Goal: Information Seeking & Learning: Compare options

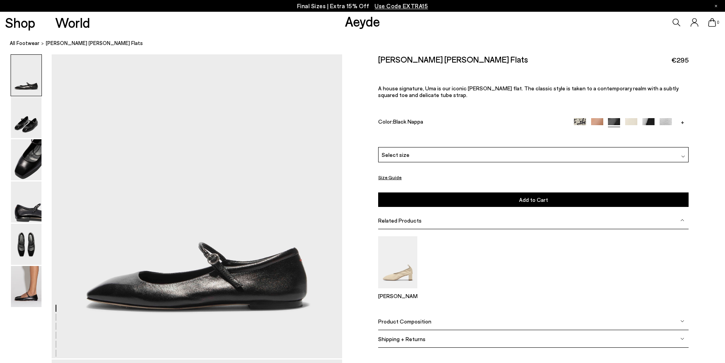
scroll to position [120, 0]
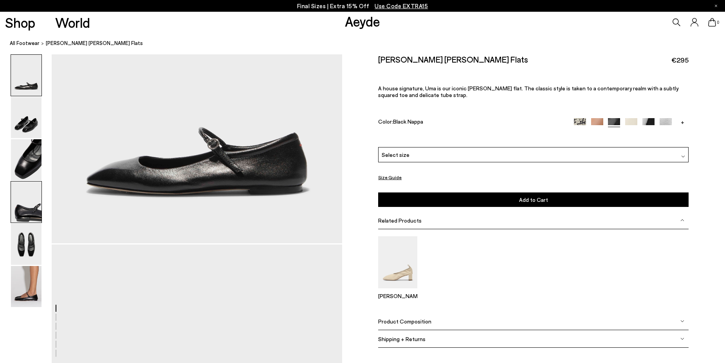
click at [34, 211] on img at bounding box center [26, 202] width 31 height 41
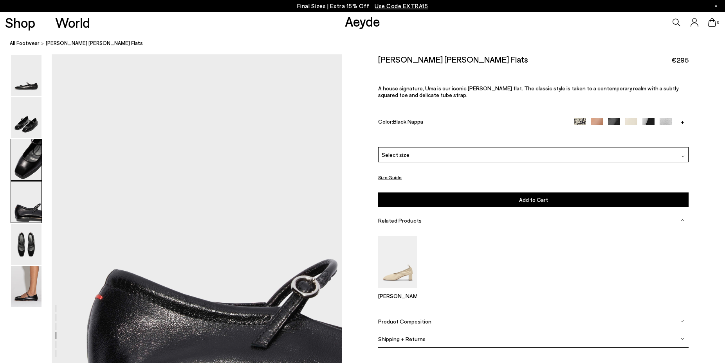
click at [25, 163] on img at bounding box center [26, 159] width 31 height 41
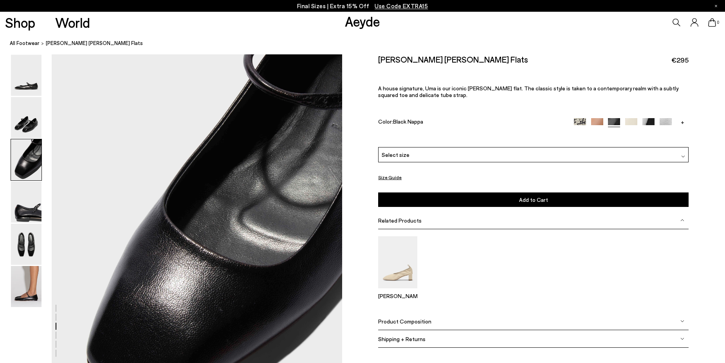
scroll to position [699, 0]
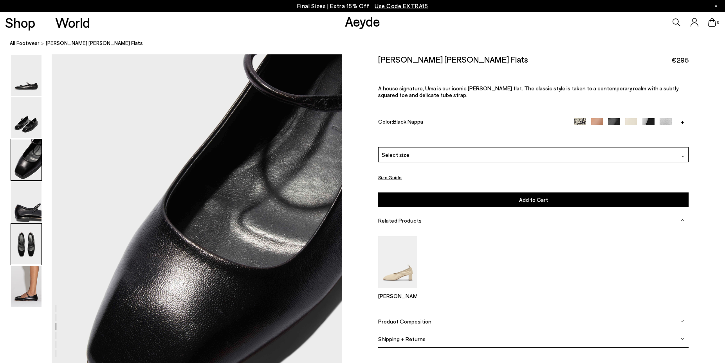
click at [26, 242] on img at bounding box center [26, 244] width 31 height 41
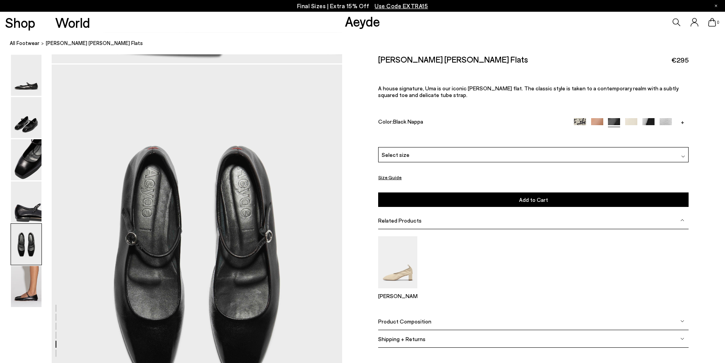
scroll to position [1476, 0]
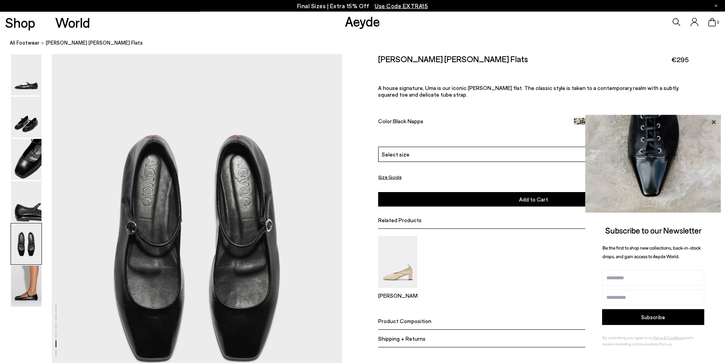
click at [712, 122] on icon at bounding box center [714, 122] width 10 height 10
click at [715, 123] on icon at bounding box center [714, 122] width 10 height 10
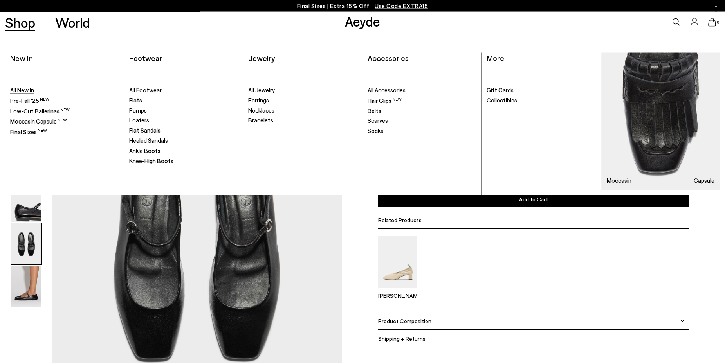
click at [23, 92] on span "All New In" at bounding box center [22, 90] width 24 height 7
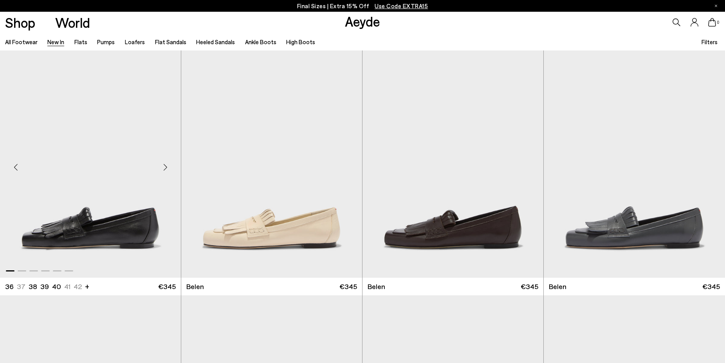
click at [170, 156] on div "Next slide" at bounding box center [165, 167] width 23 height 23
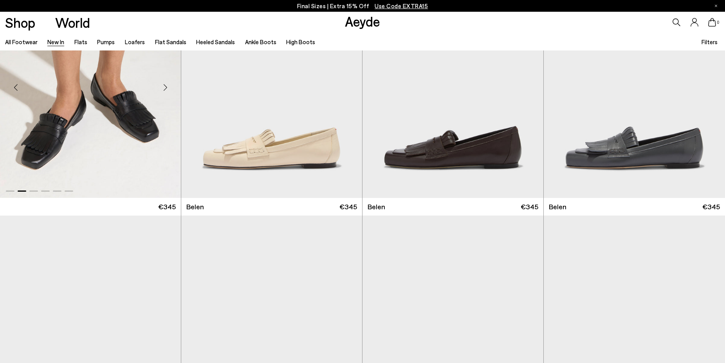
scroll to position [280, 0]
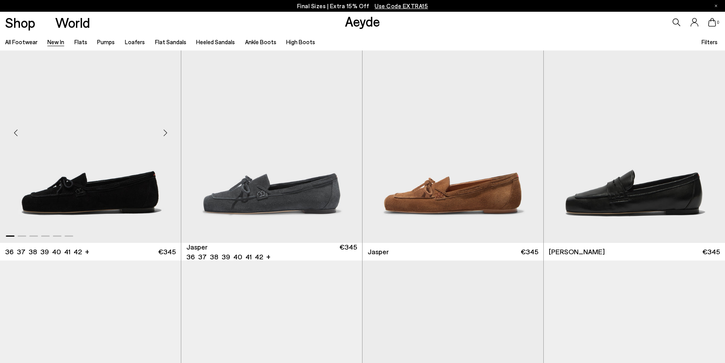
click at [166, 129] on div "Next slide" at bounding box center [165, 132] width 23 height 23
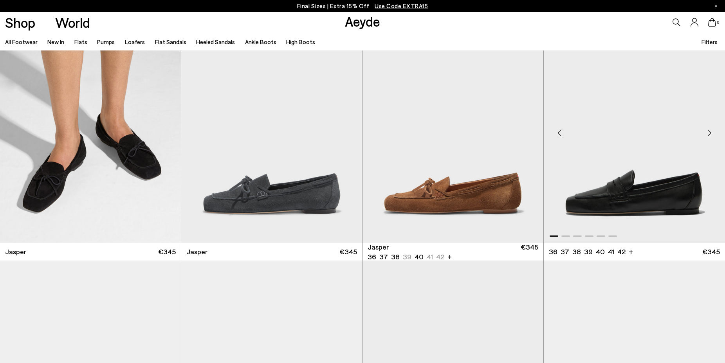
click at [709, 132] on div "Next slide" at bounding box center [709, 132] width 23 height 23
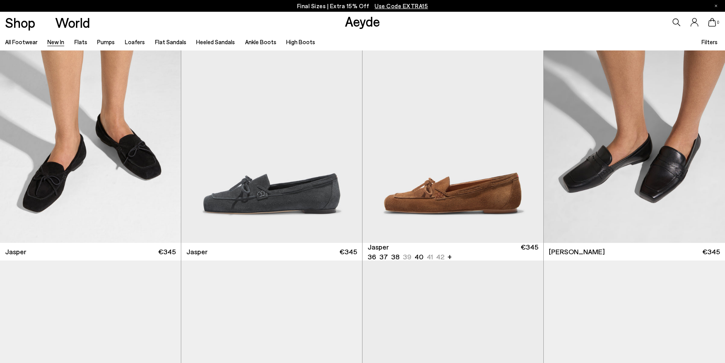
scroll to position [559, 0]
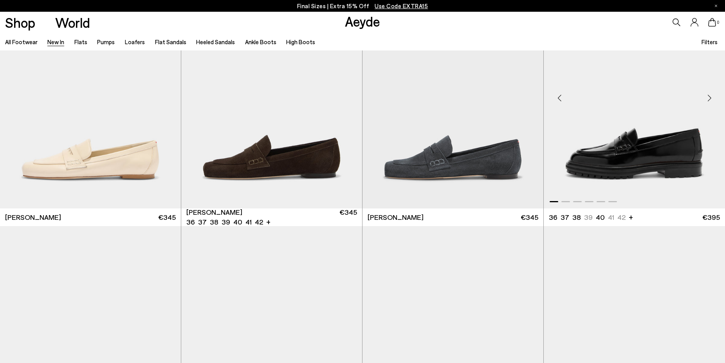
click at [709, 101] on div "Next slide" at bounding box center [709, 98] width 23 height 23
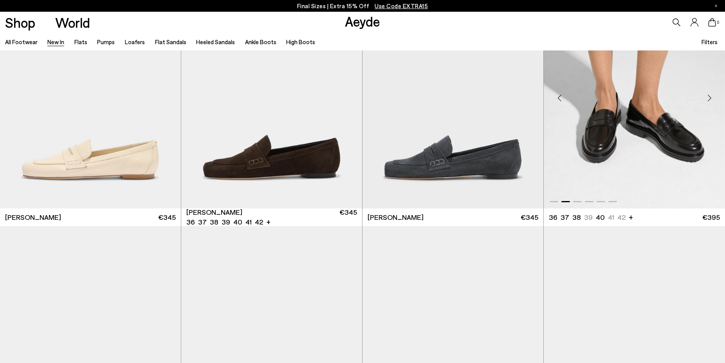
click at [709, 101] on div "Next slide" at bounding box center [709, 98] width 23 height 23
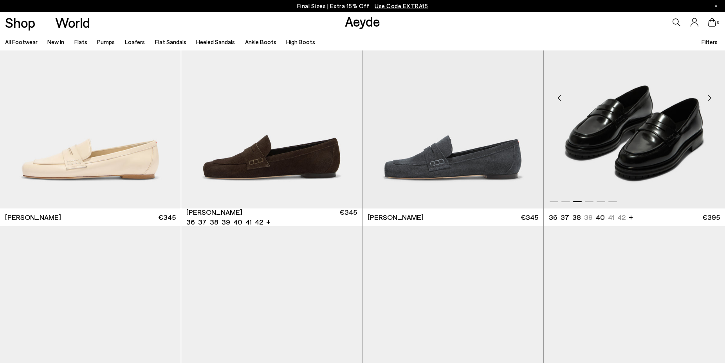
click at [709, 101] on div "Next slide" at bounding box center [709, 98] width 23 height 23
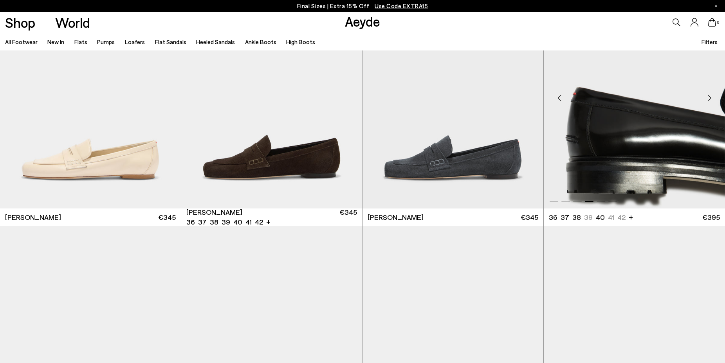
click at [709, 101] on div "Next slide" at bounding box center [709, 98] width 23 height 23
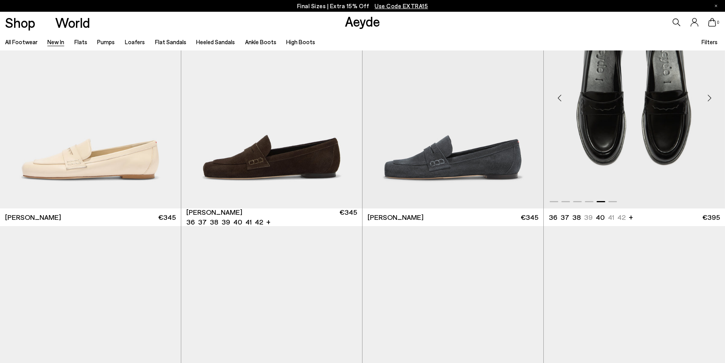
click at [709, 101] on div "Next slide" at bounding box center [709, 98] width 23 height 23
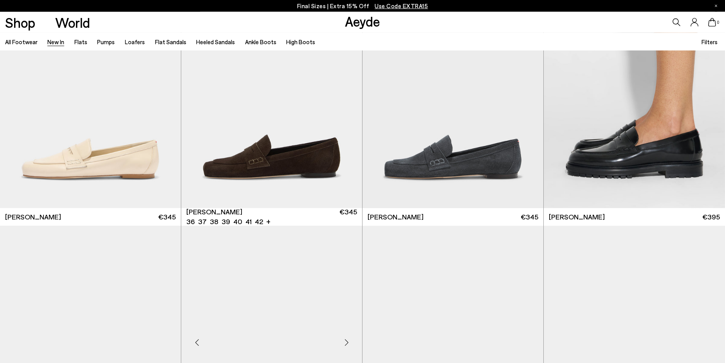
scroll to position [759, 0]
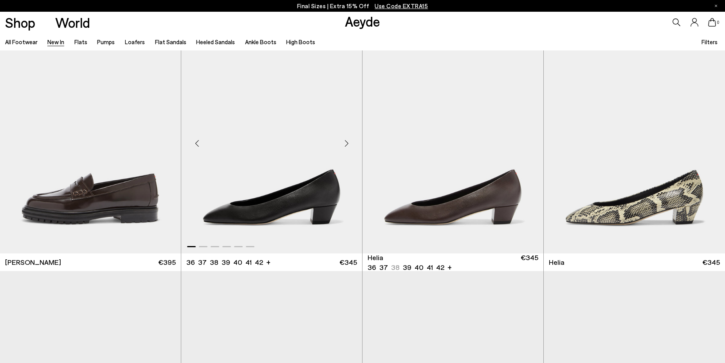
click at [347, 145] on div "Next slide" at bounding box center [346, 143] width 23 height 23
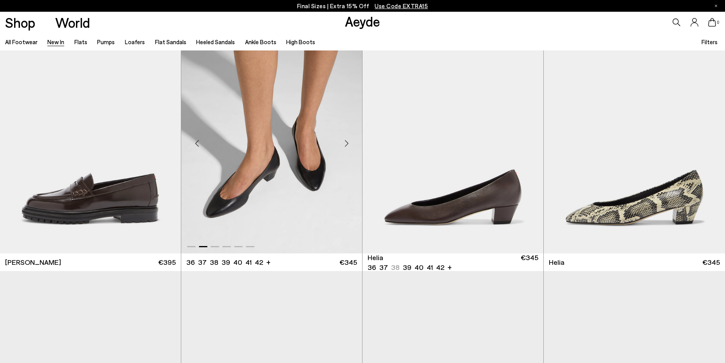
click at [347, 145] on div "Next slide" at bounding box center [346, 143] width 23 height 23
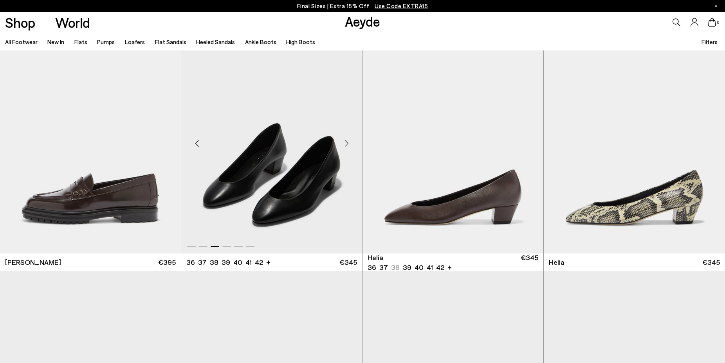
click at [347, 145] on div "Next slide" at bounding box center [346, 143] width 23 height 23
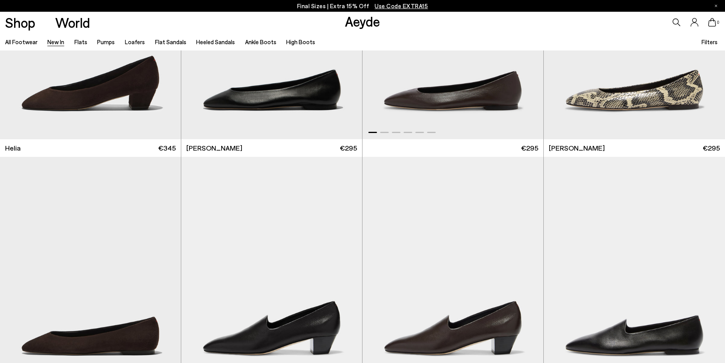
scroll to position [959, 0]
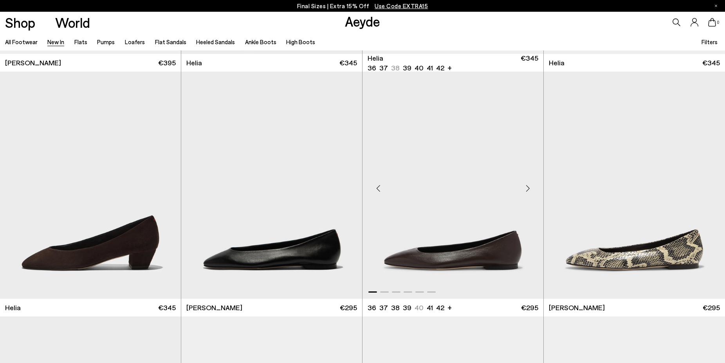
click at [529, 190] on div "Next slide" at bounding box center [527, 188] width 23 height 23
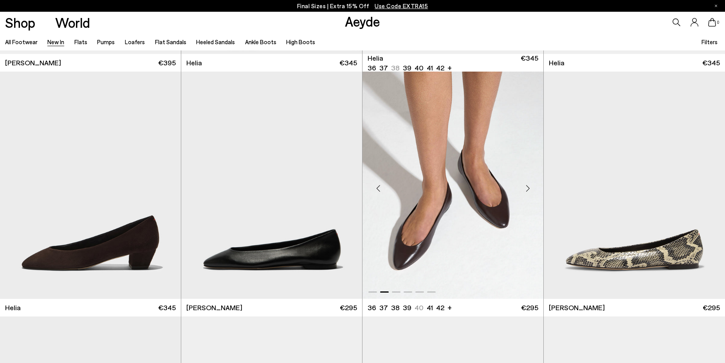
click at [529, 190] on div "Next slide" at bounding box center [527, 188] width 23 height 23
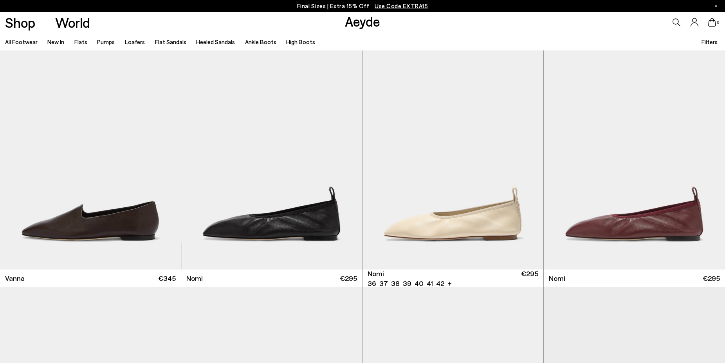
scroll to position [1718, 0]
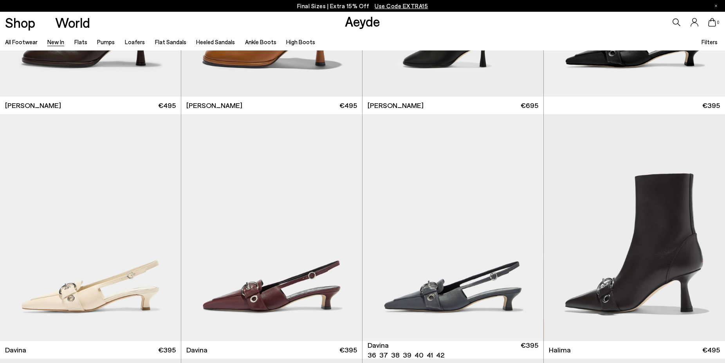
scroll to position [2677, 0]
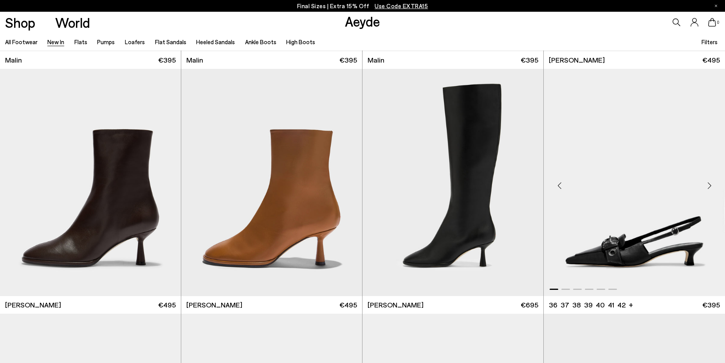
click at [708, 186] on div "Next slide" at bounding box center [709, 185] width 23 height 23
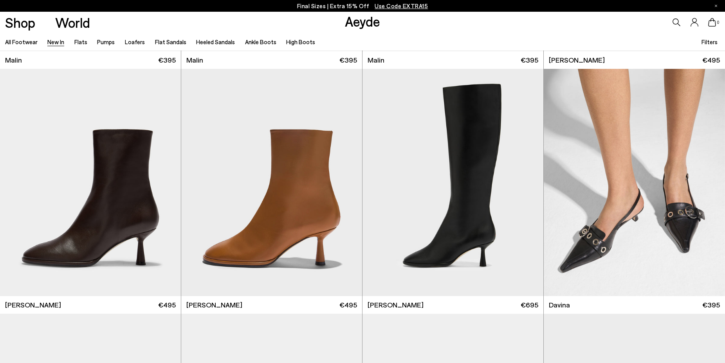
scroll to position [2956, 0]
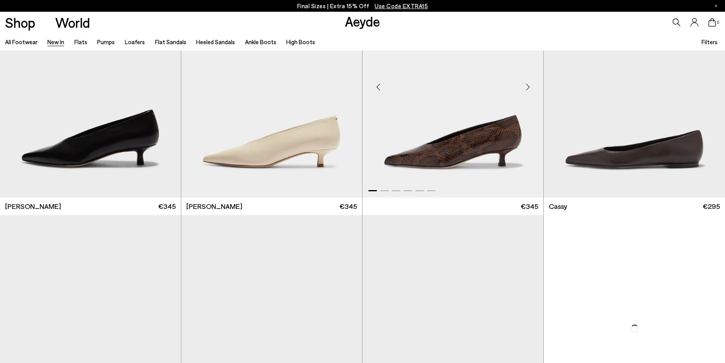
scroll to position [3955, 0]
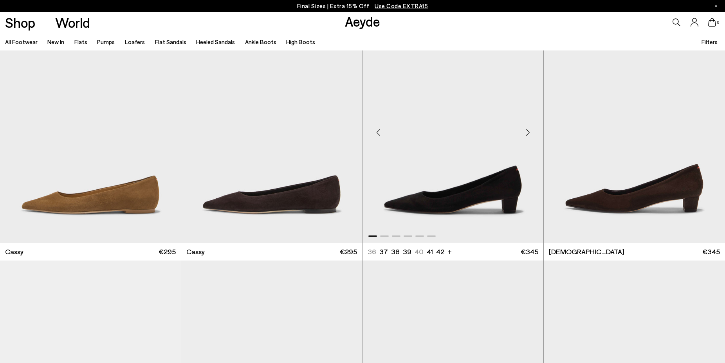
click at [527, 135] on div "Next slide" at bounding box center [527, 132] width 23 height 23
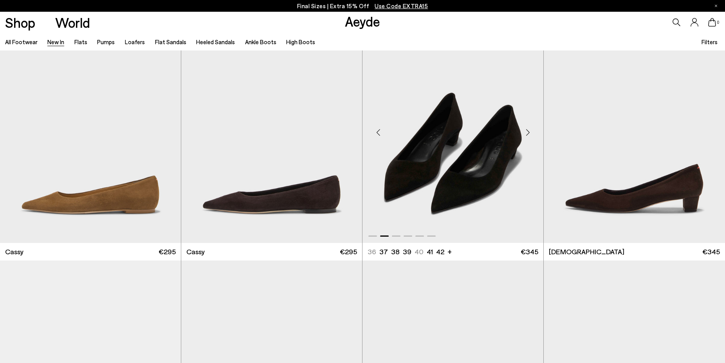
click at [527, 135] on div "Next slide" at bounding box center [527, 132] width 23 height 23
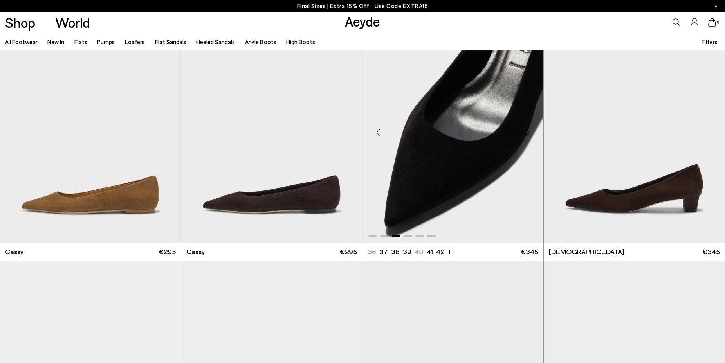
click at [527, 135] on div "Next slide" at bounding box center [527, 132] width 23 height 23
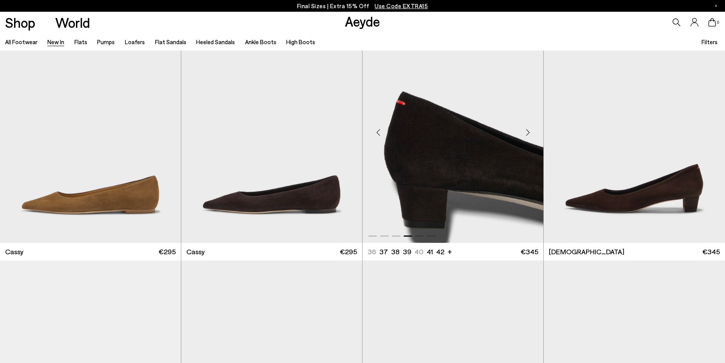
click at [527, 135] on div "Next slide" at bounding box center [527, 132] width 23 height 23
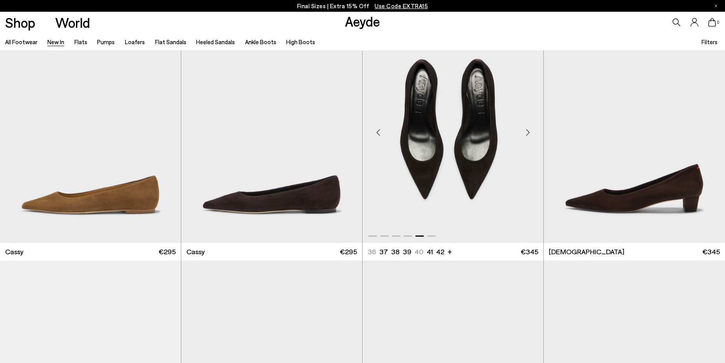
click at [527, 135] on div "Next slide" at bounding box center [527, 132] width 23 height 23
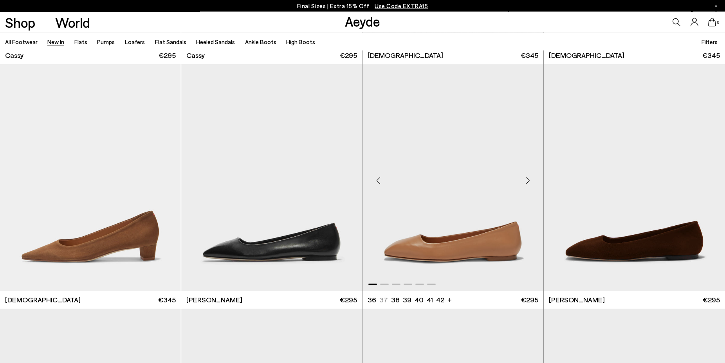
scroll to position [4195, 0]
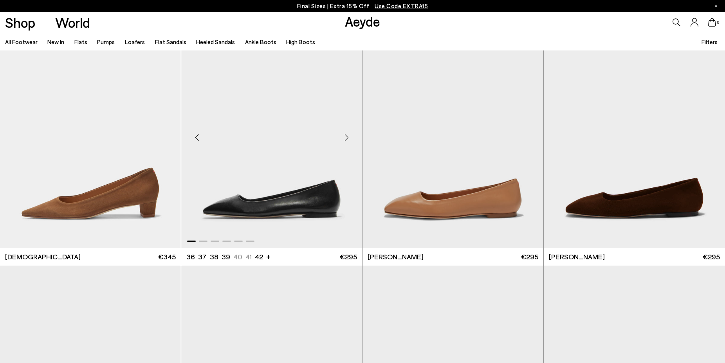
click at [347, 141] on div "Next slide" at bounding box center [346, 137] width 23 height 23
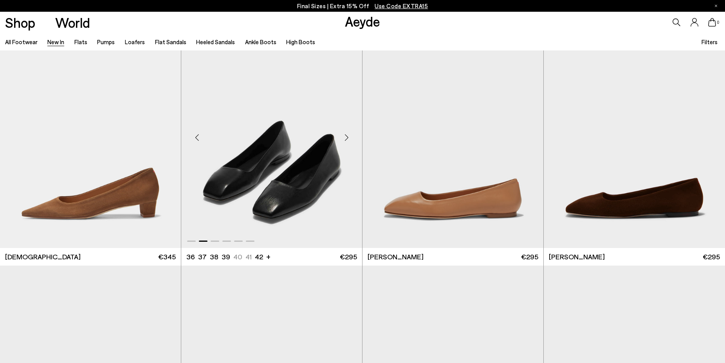
click at [347, 141] on div "Next slide" at bounding box center [346, 137] width 23 height 23
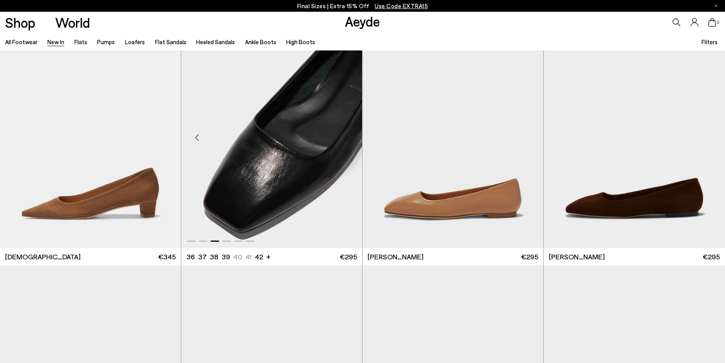
click at [347, 141] on div "Next slide" at bounding box center [346, 137] width 23 height 23
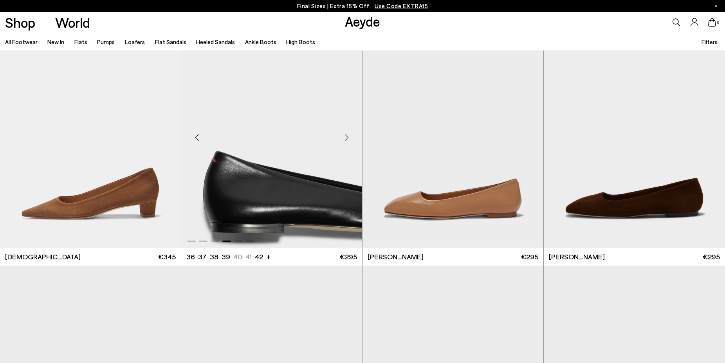
click at [347, 141] on div "Next slide" at bounding box center [346, 137] width 23 height 23
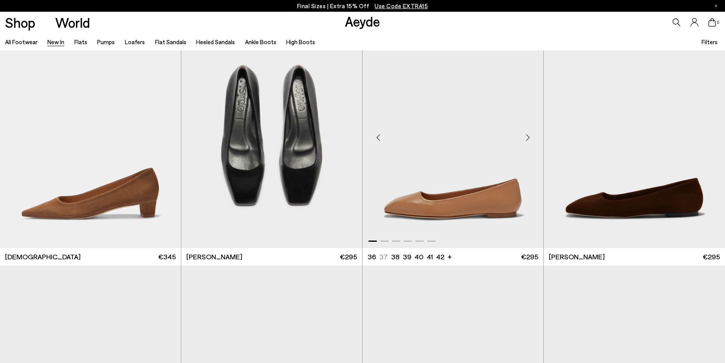
click at [528, 140] on div "Next slide" at bounding box center [527, 137] width 23 height 23
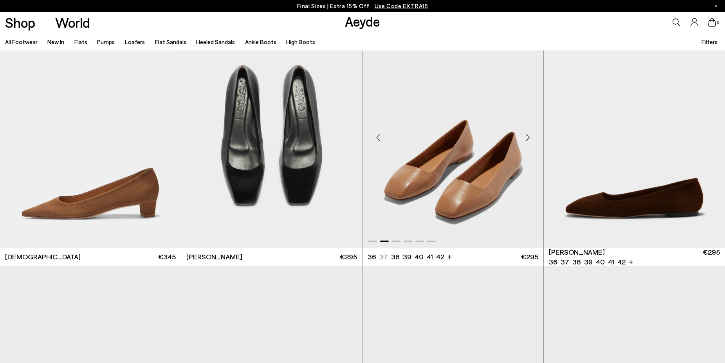
click at [528, 140] on div "Next slide" at bounding box center [527, 137] width 23 height 23
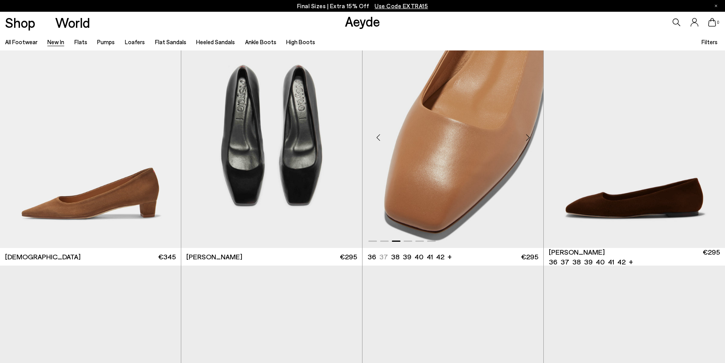
click at [528, 140] on div "Next slide" at bounding box center [527, 137] width 23 height 23
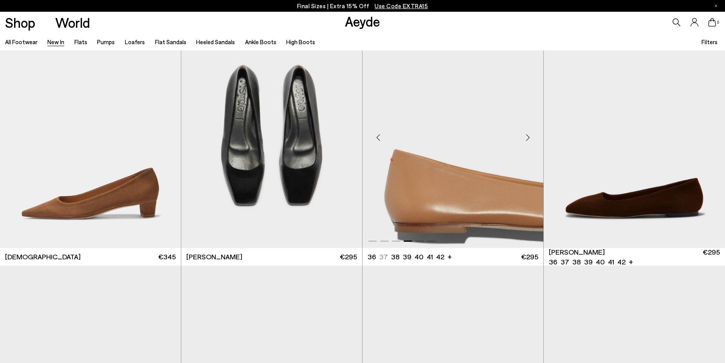
click at [528, 140] on div "Next slide" at bounding box center [527, 137] width 23 height 23
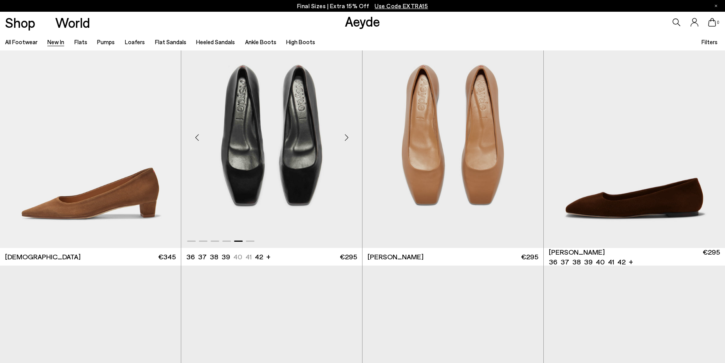
click at [352, 131] on div "Next slide" at bounding box center [346, 137] width 23 height 23
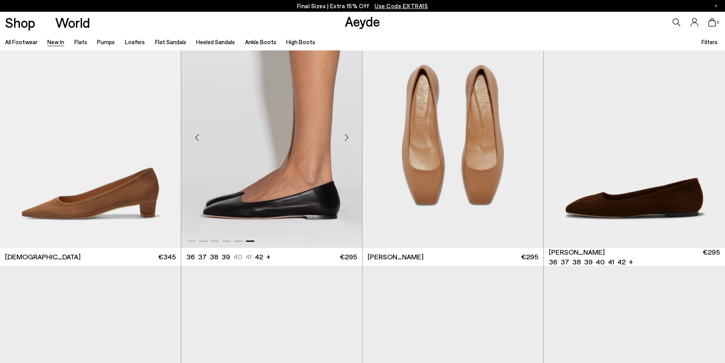
click at [352, 131] on div "Next slide" at bounding box center [346, 137] width 23 height 23
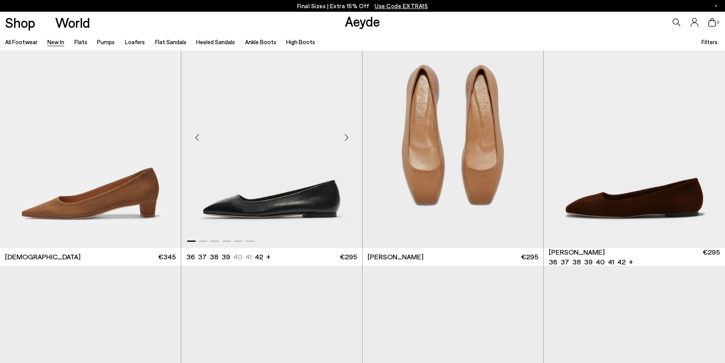
click at [352, 131] on div "Next slide" at bounding box center [346, 137] width 23 height 23
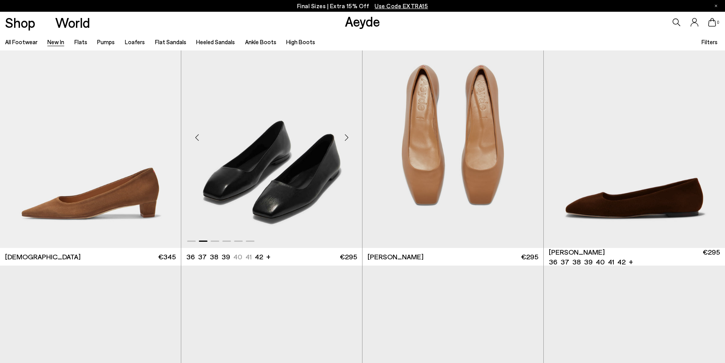
click at [344, 138] on div "Next slide" at bounding box center [346, 137] width 23 height 23
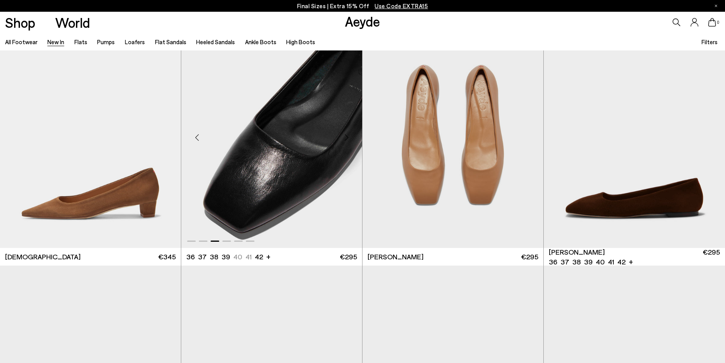
click at [344, 138] on div "Next slide" at bounding box center [346, 137] width 23 height 23
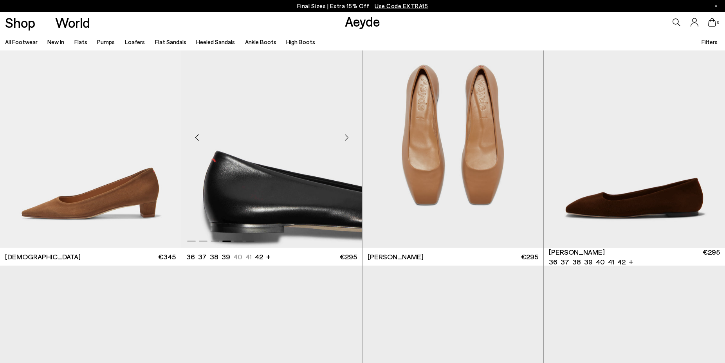
click at [344, 138] on div "Next slide" at bounding box center [346, 137] width 23 height 23
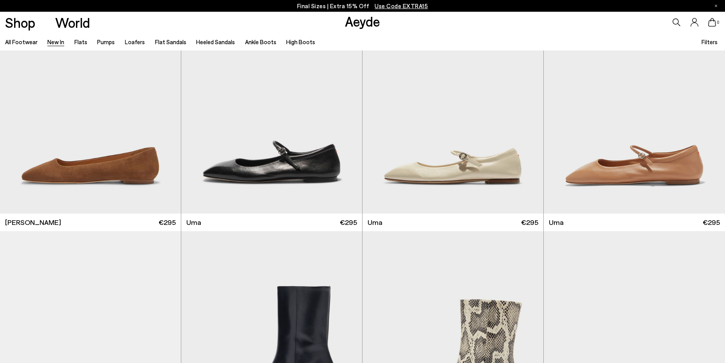
scroll to position [4155, 0]
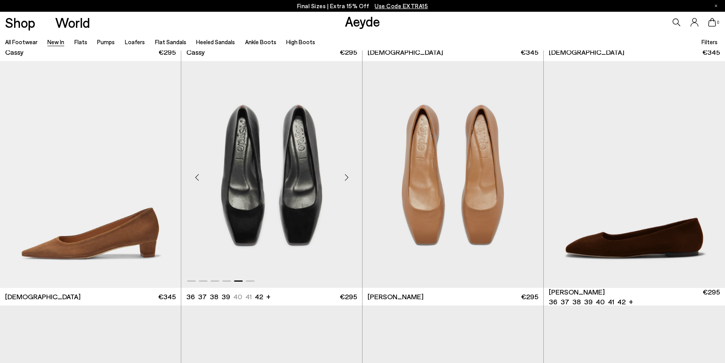
click at [191, 176] on div "Previous slide" at bounding box center [196, 177] width 23 height 23
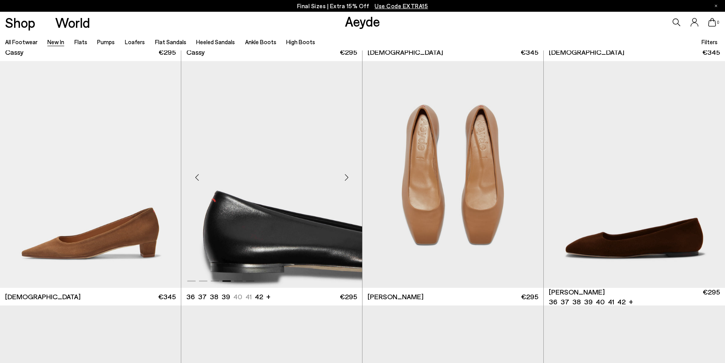
click at [193, 175] on div "Previous slide" at bounding box center [196, 177] width 23 height 23
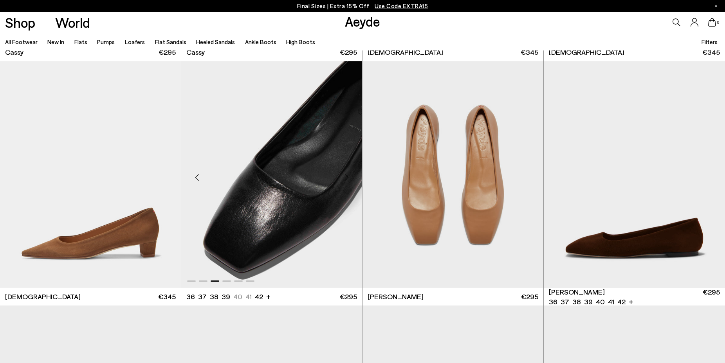
click at [193, 175] on div "Previous slide" at bounding box center [196, 177] width 23 height 23
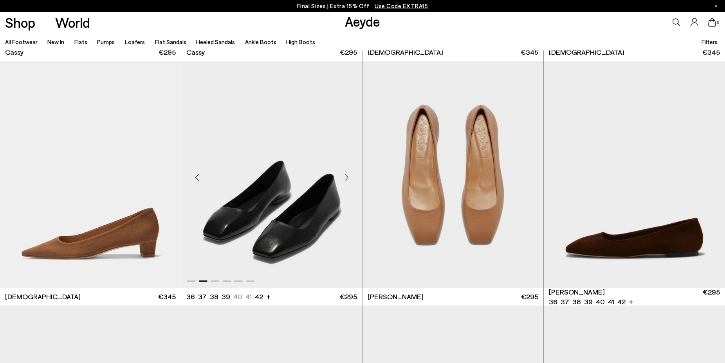
click at [193, 175] on div "Previous slide" at bounding box center [196, 177] width 23 height 23
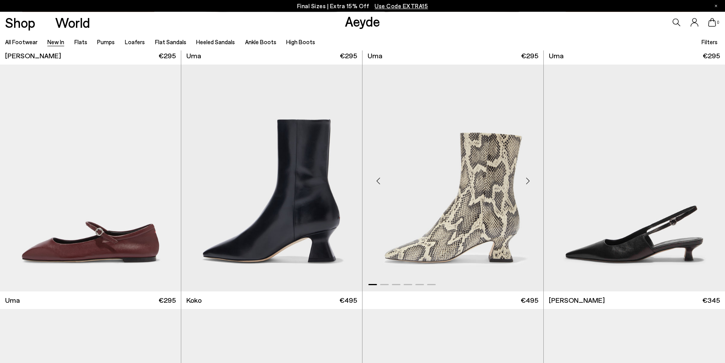
scroll to position [4634, 0]
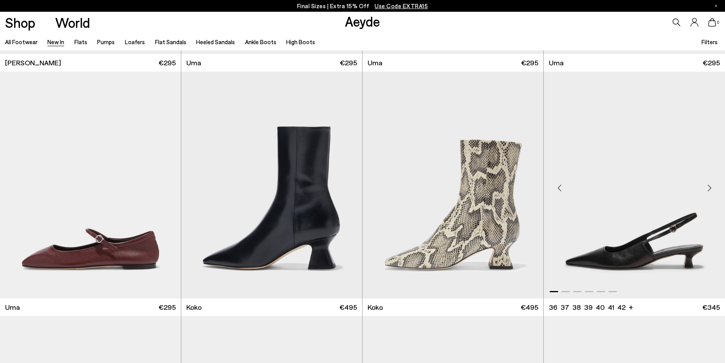
click at [712, 188] on div "Next slide" at bounding box center [709, 188] width 23 height 23
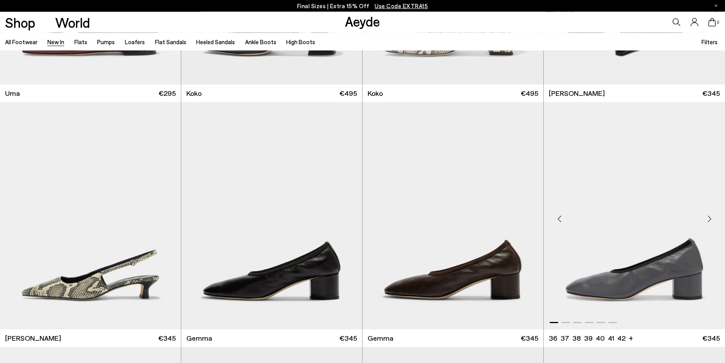
scroll to position [4874, 0]
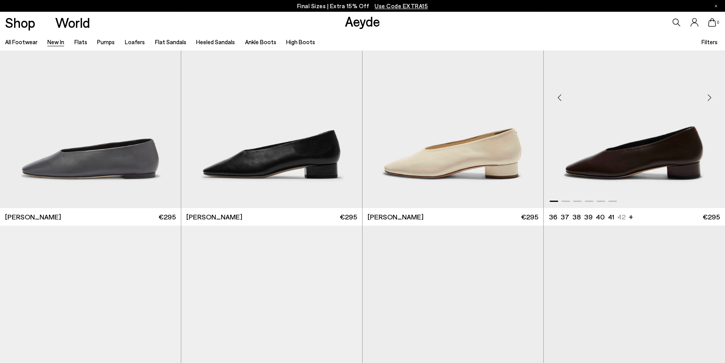
scroll to position [5593, 0]
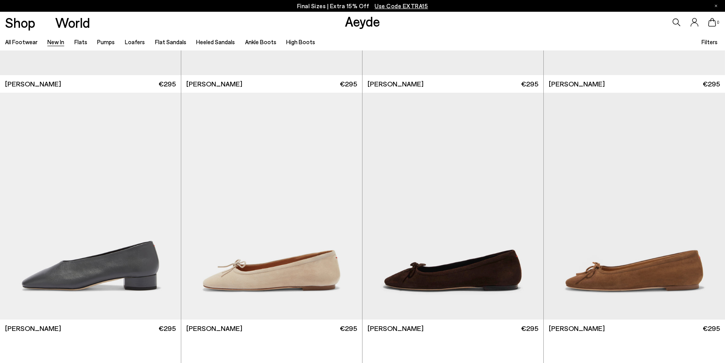
click at [27, 43] on link "All Footwear" at bounding box center [21, 41] width 33 height 7
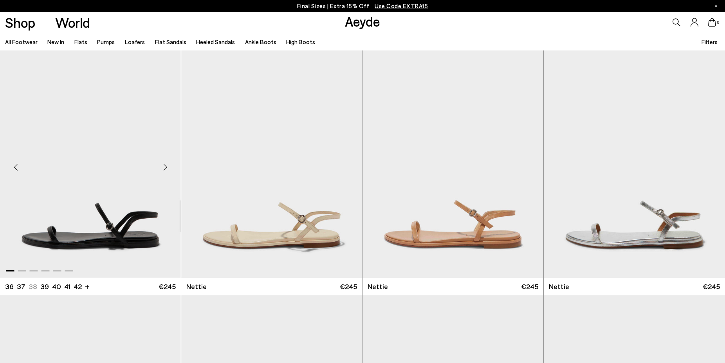
click at [161, 169] on div "Next slide" at bounding box center [165, 167] width 23 height 23
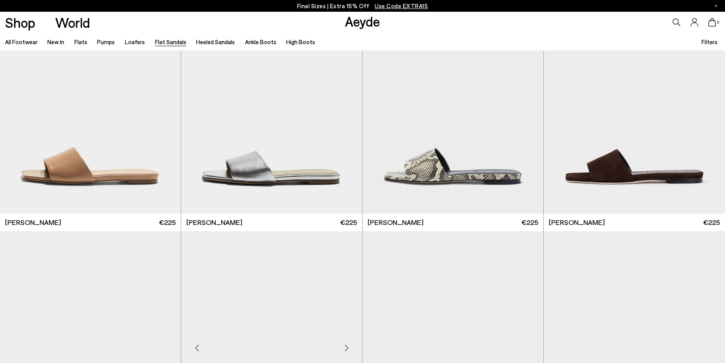
scroll to position [999, 0]
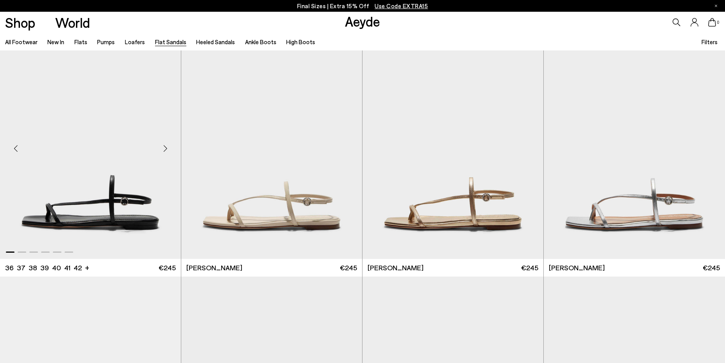
click at [166, 152] on div "Next slide" at bounding box center [165, 148] width 23 height 23
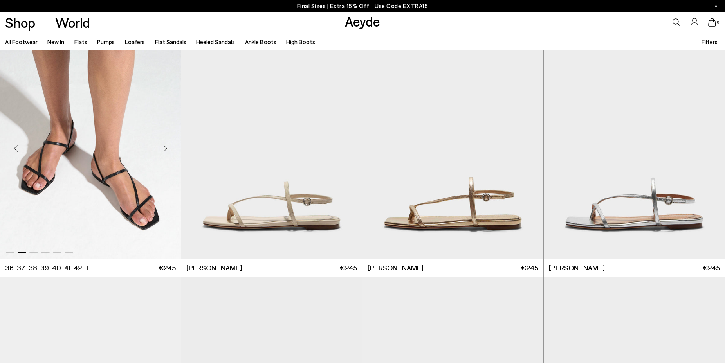
click at [165, 148] on div "Next slide" at bounding box center [165, 148] width 23 height 23
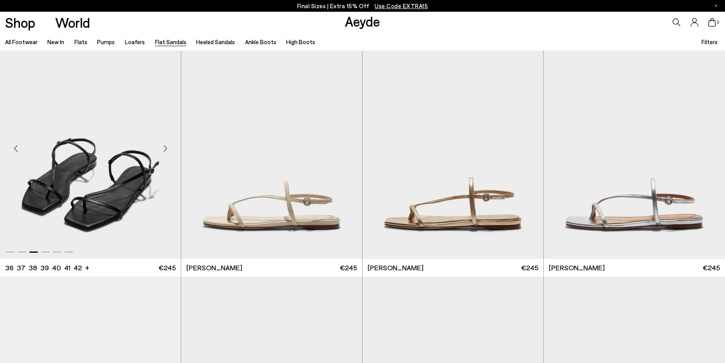
click at [165, 148] on div "Next slide" at bounding box center [165, 148] width 23 height 23
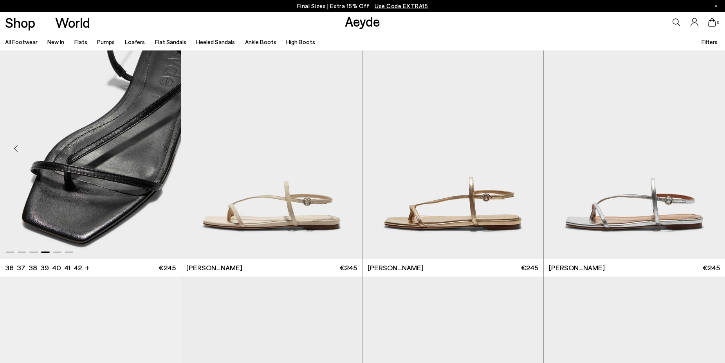
click at [165, 148] on div "Next slide" at bounding box center [165, 148] width 23 height 23
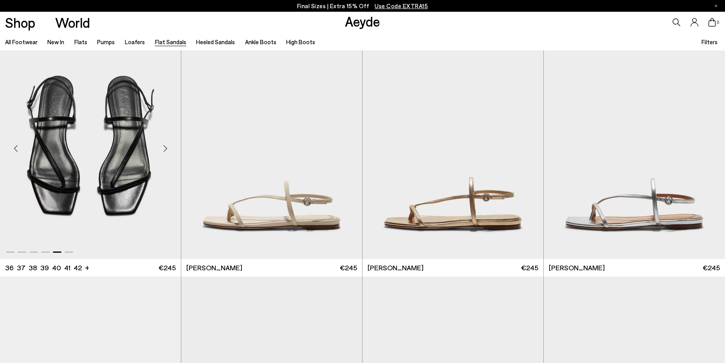
click at [165, 148] on div "Next slide" at bounding box center [165, 148] width 23 height 23
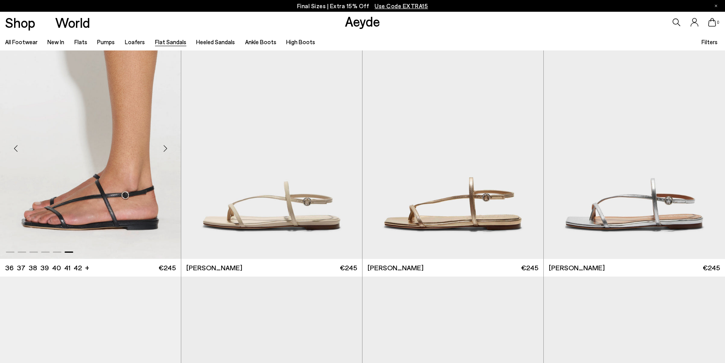
click at [165, 148] on div "Next slide" at bounding box center [165, 148] width 23 height 23
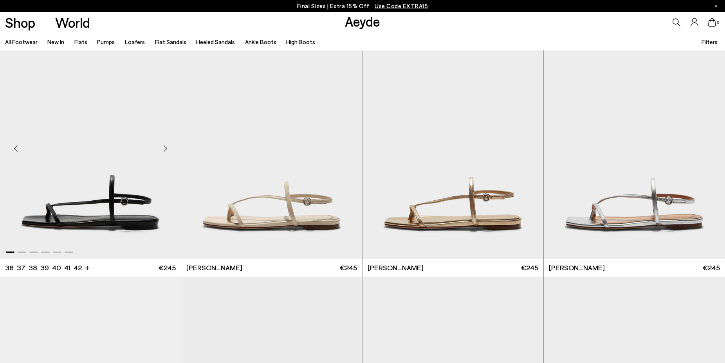
click at [165, 148] on div "Next slide" at bounding box center [165, 148] width 23 height 23
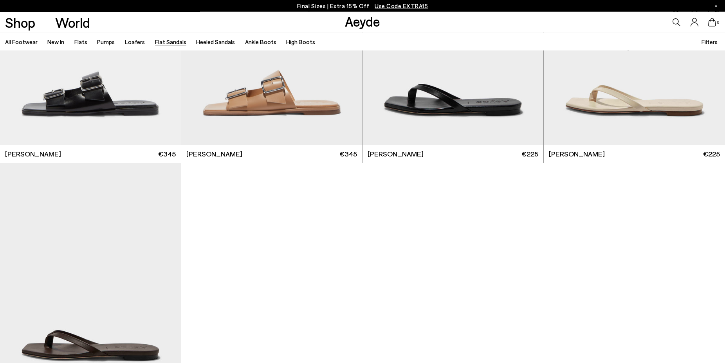
scroll to position [1318, 0]
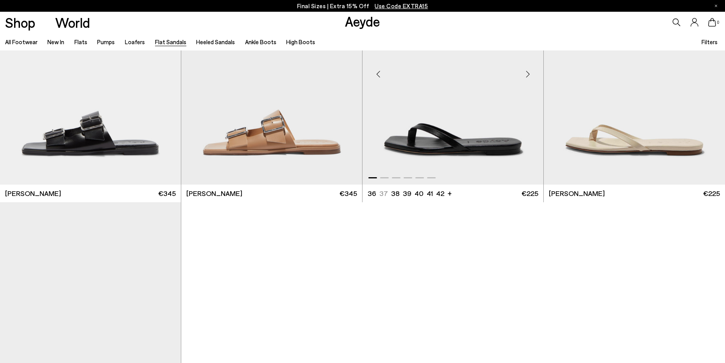
click at [523, 79] on div "Next slide" at bounding box center [527, 73] width 23 height 23
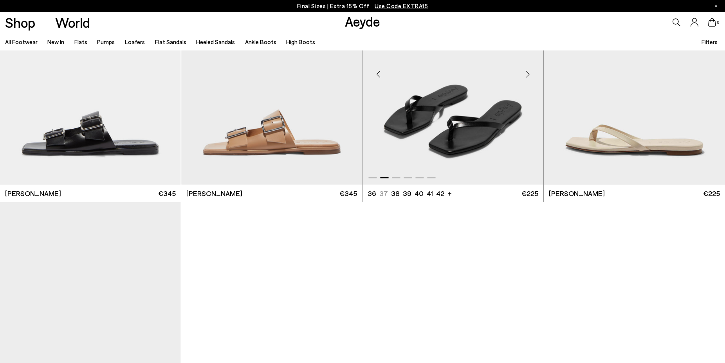
click at [523, 79] on div "Next slide" at bounding box center [527, 73] width 23 height 23
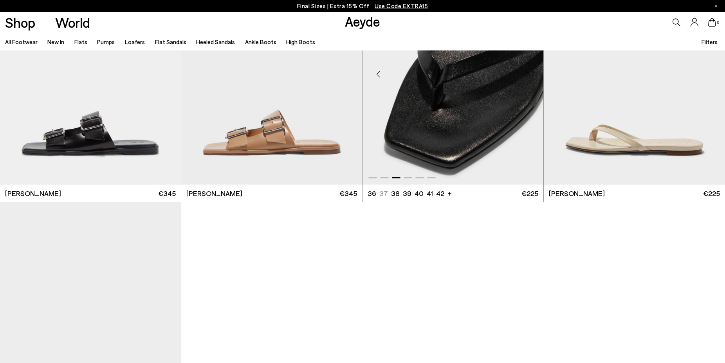
click at [523, 79] on div "Next slide" at bounding box center [527, 73] width 23 height 23
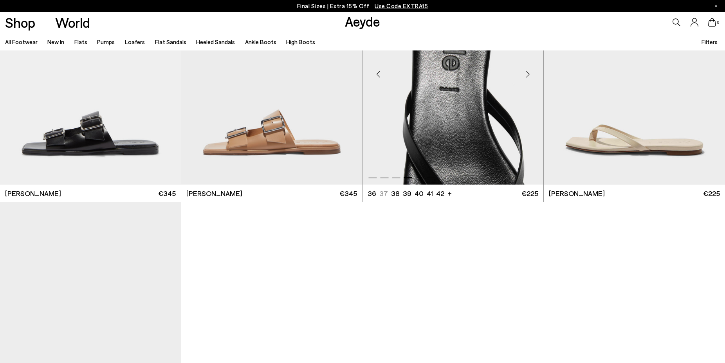
click at [523, 79] on div "Next slide" at bounding box center [527, 73] width 23 height 23
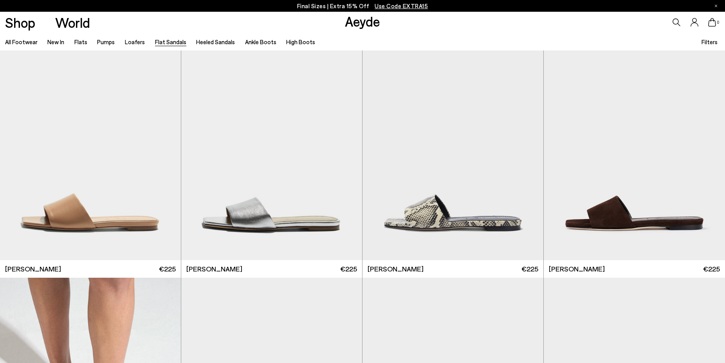
scroll to position [519, 0]
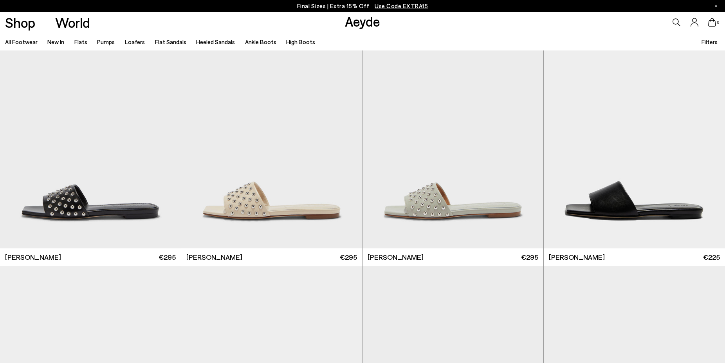
click at [214, 40] on link "Heeled Sandals" at bounding box center [215, 41] width 39 height 7
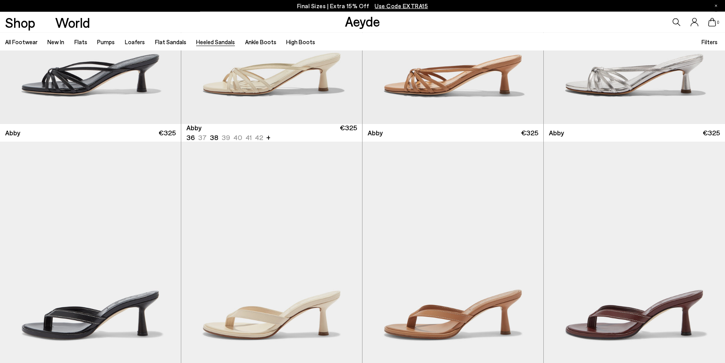
scroll to position [240, 0]
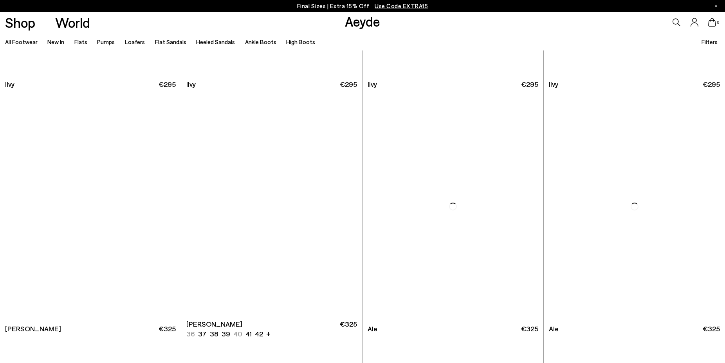
scroll to position [2197, 0]
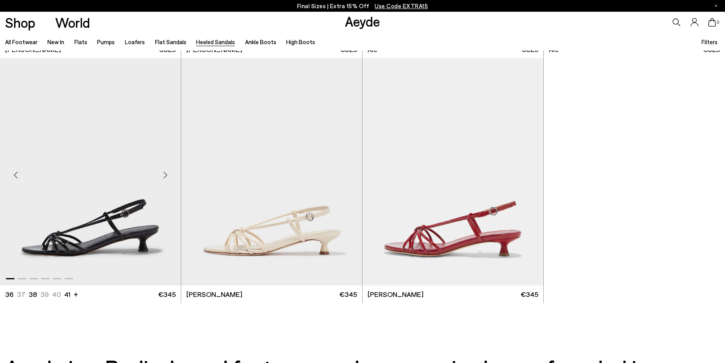
click at [167, 177] on div "Next slide" at bounding box center [165, 174] width 23 height 23
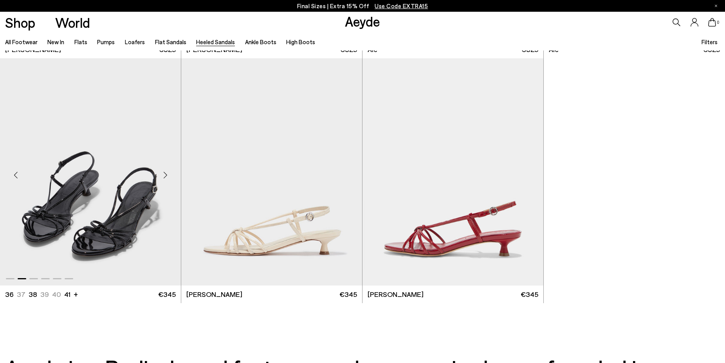
click at [167, 177] on div "Next slide" at bounding box center [165, 174] width 23 height 23
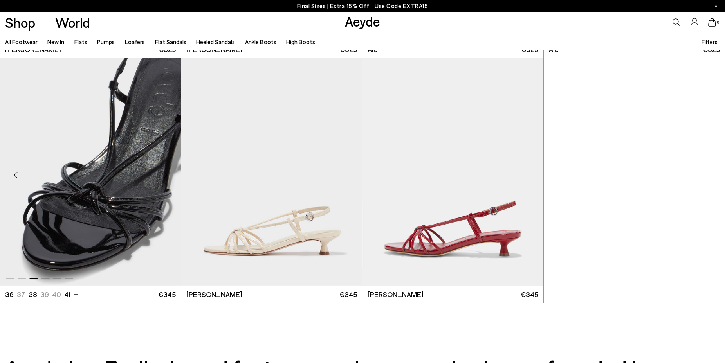
click at [167, 177] on div "Next slide" at bounding box center [165, 174] width 23 height 23
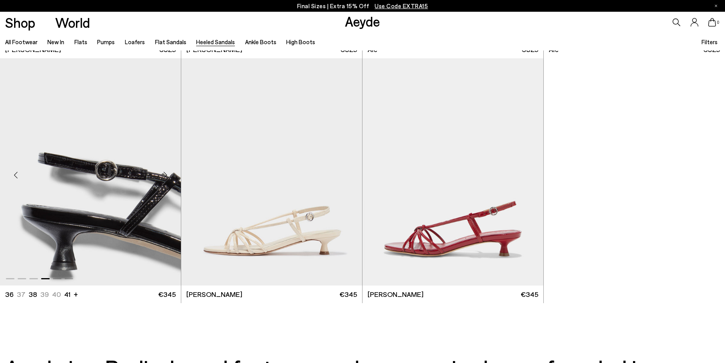
click at [167, 177] on div "Next slide" at bounding box center [165, 174] width 23 height 23
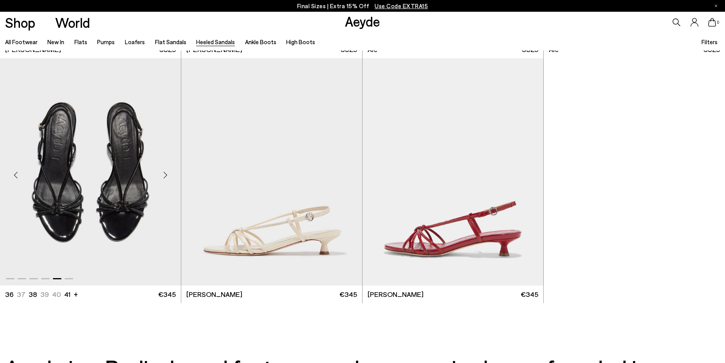
click at [167, 177] on div "Next slide" at bounding box center [165, 174] width 23 height 23
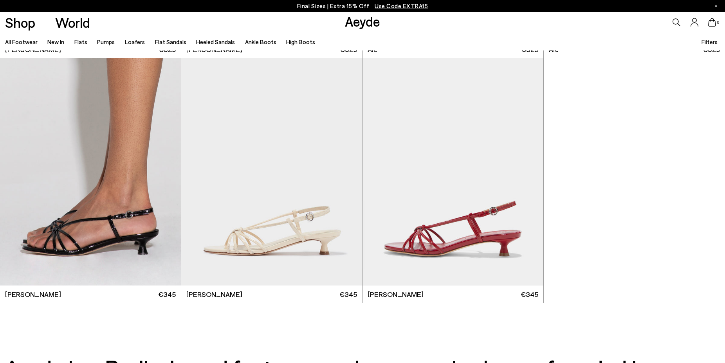
click at [105, 42] on link "Pumps" at bounding box center [106, 41] width 18 height 7
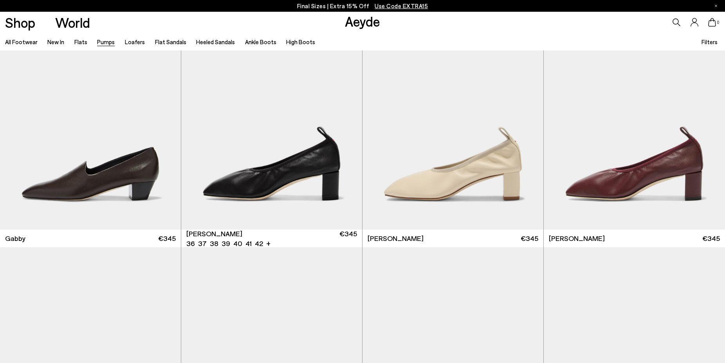
scroll to position [1798, 0]
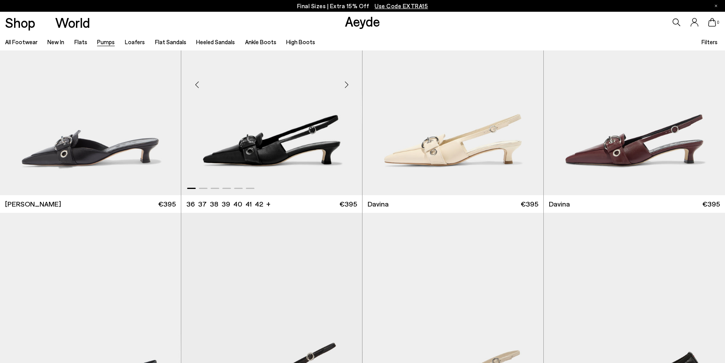
click at [343, 90] on div "Next slide" at bounding box center [346, 84] width 23 height 23
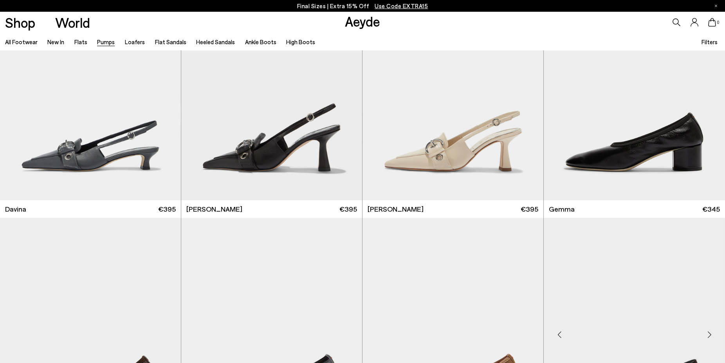
scroll to position [2277, 0]
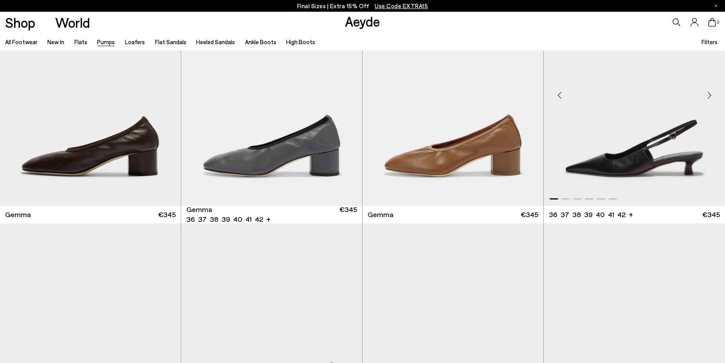
click at [711, 96] on div "Next slide" at bounding box center [709, 94] width 23 height 23
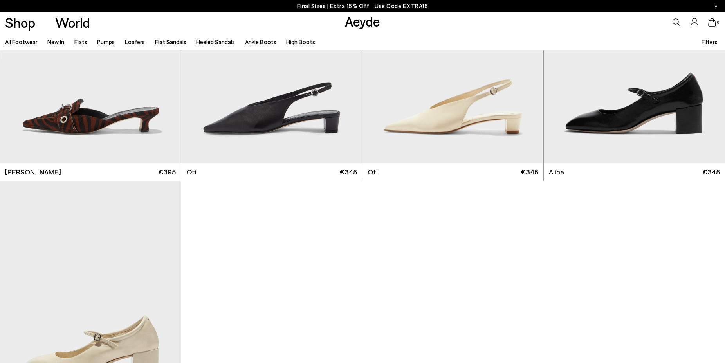
scroll to position [4195, 0]
